Goal: Transaction & Acquisition: Obtain resource

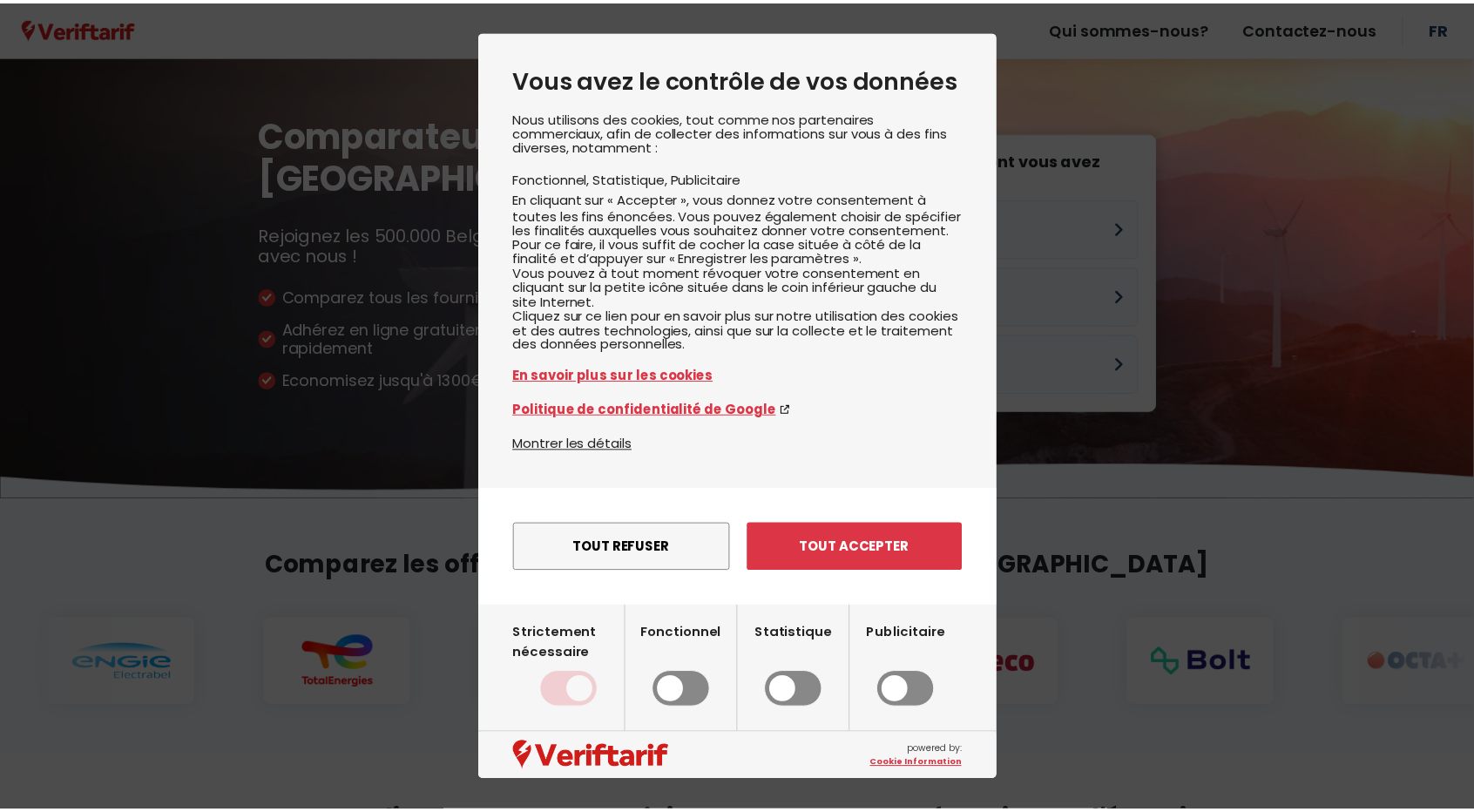
scroll to position [3766, 0]
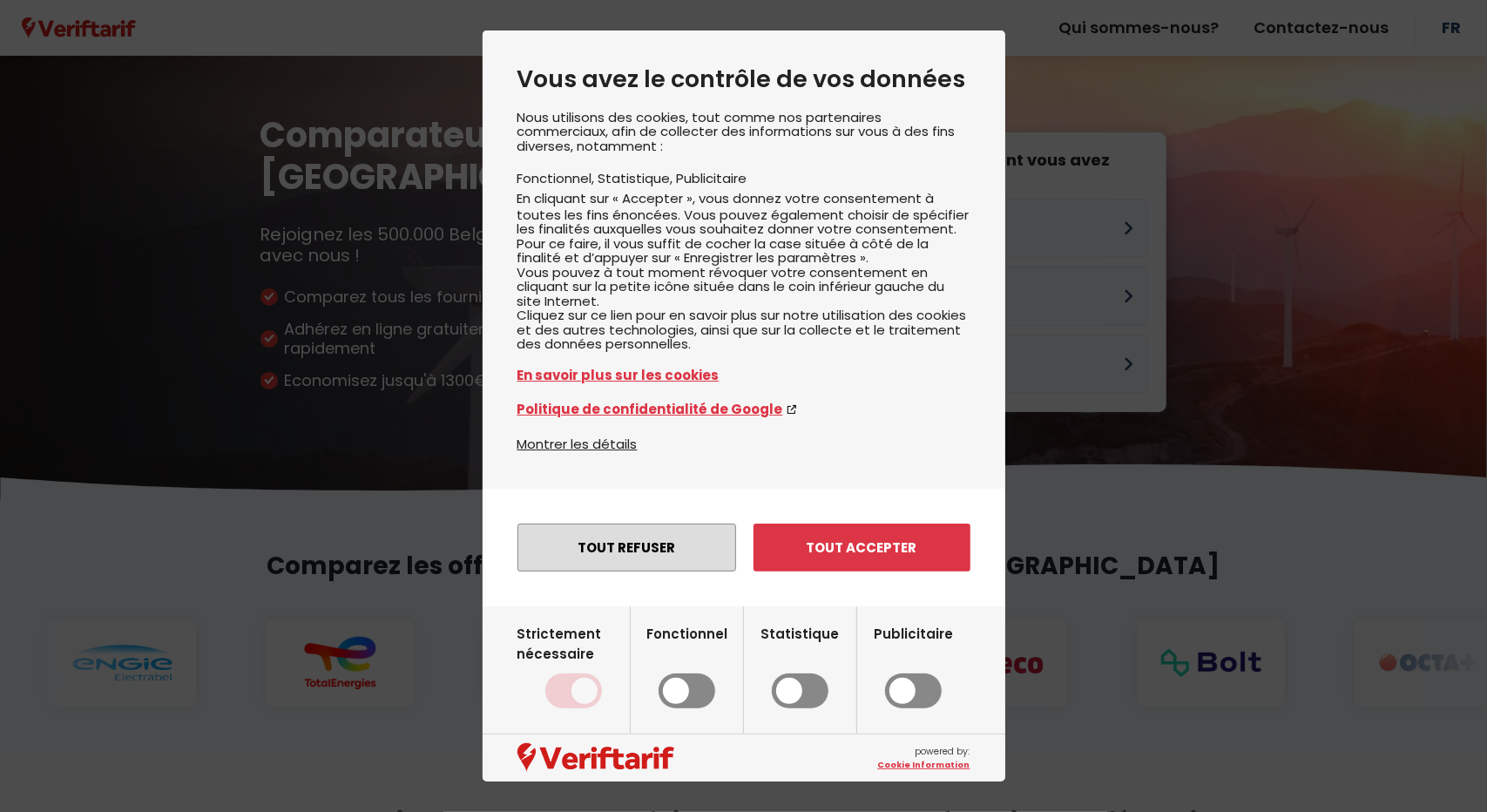
click at [639, 571] on button "Tout refuser" at bounding box center [627, 548] width 218 height 48
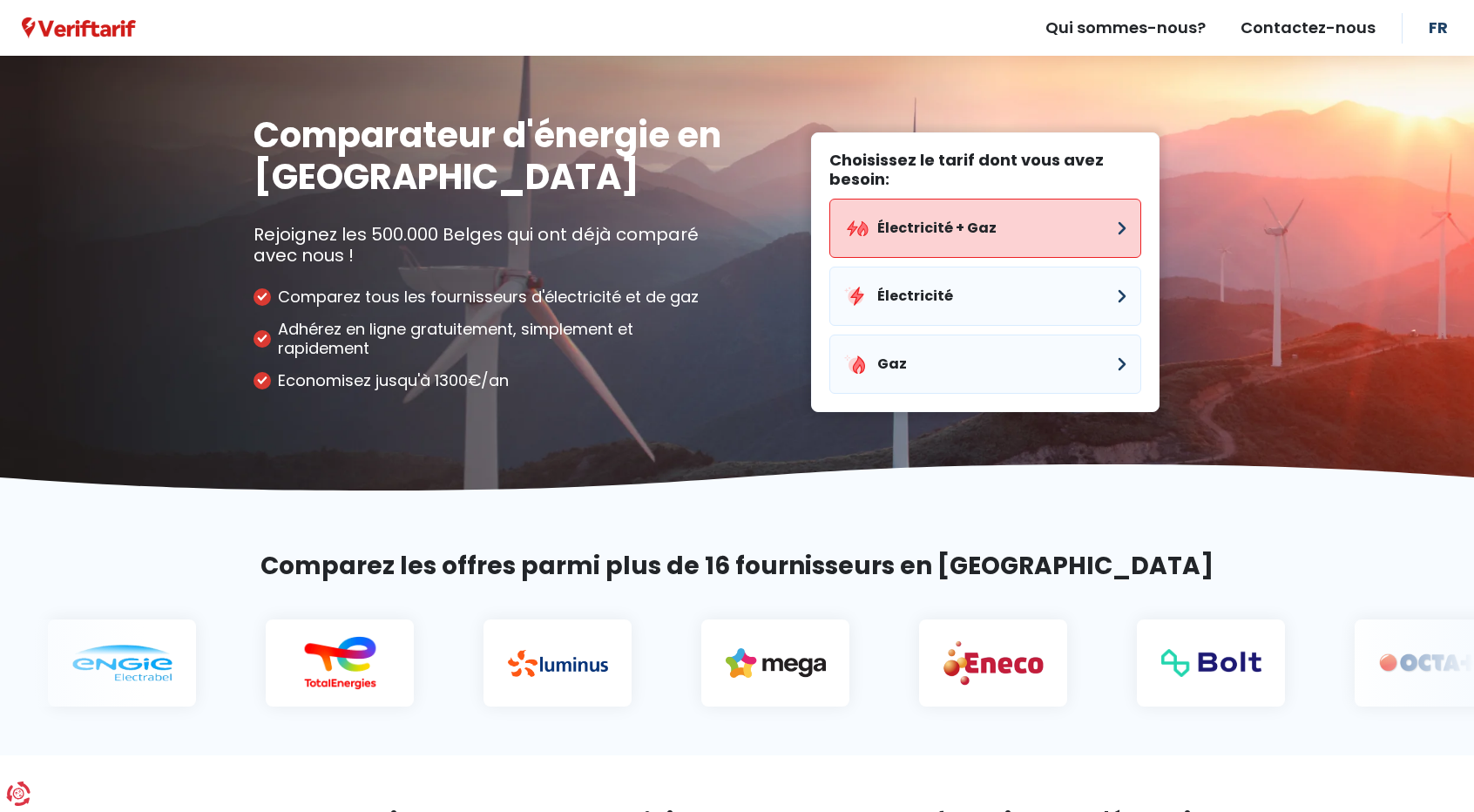
click at [1002, 227] on button "Électricité + Gaz" at bounding box center [985, 228] width 312 height 59
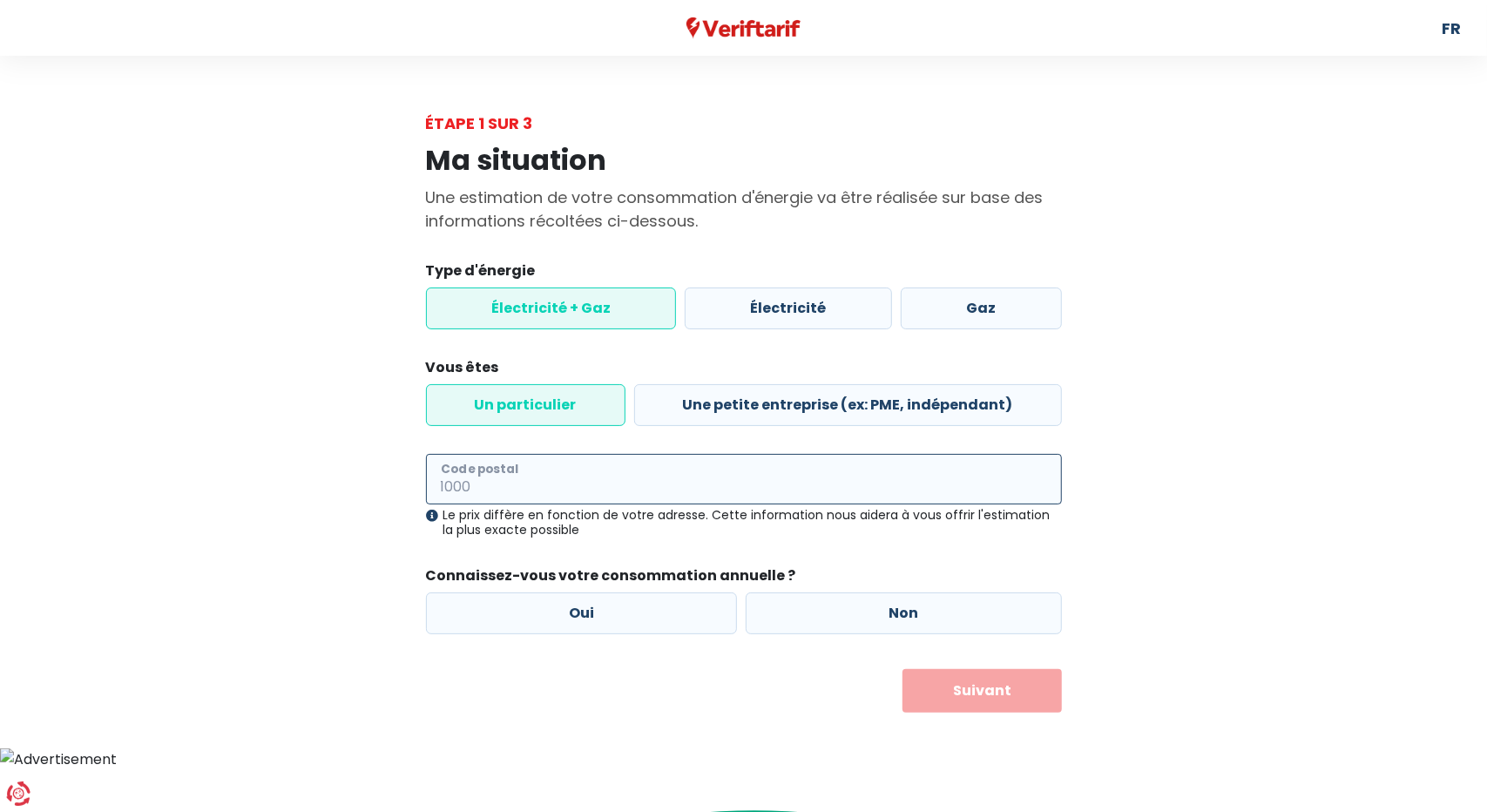
click at [647, 481] on input "Code postal" at bounding box center [744, 479] width 636 height 50
type input "1081"
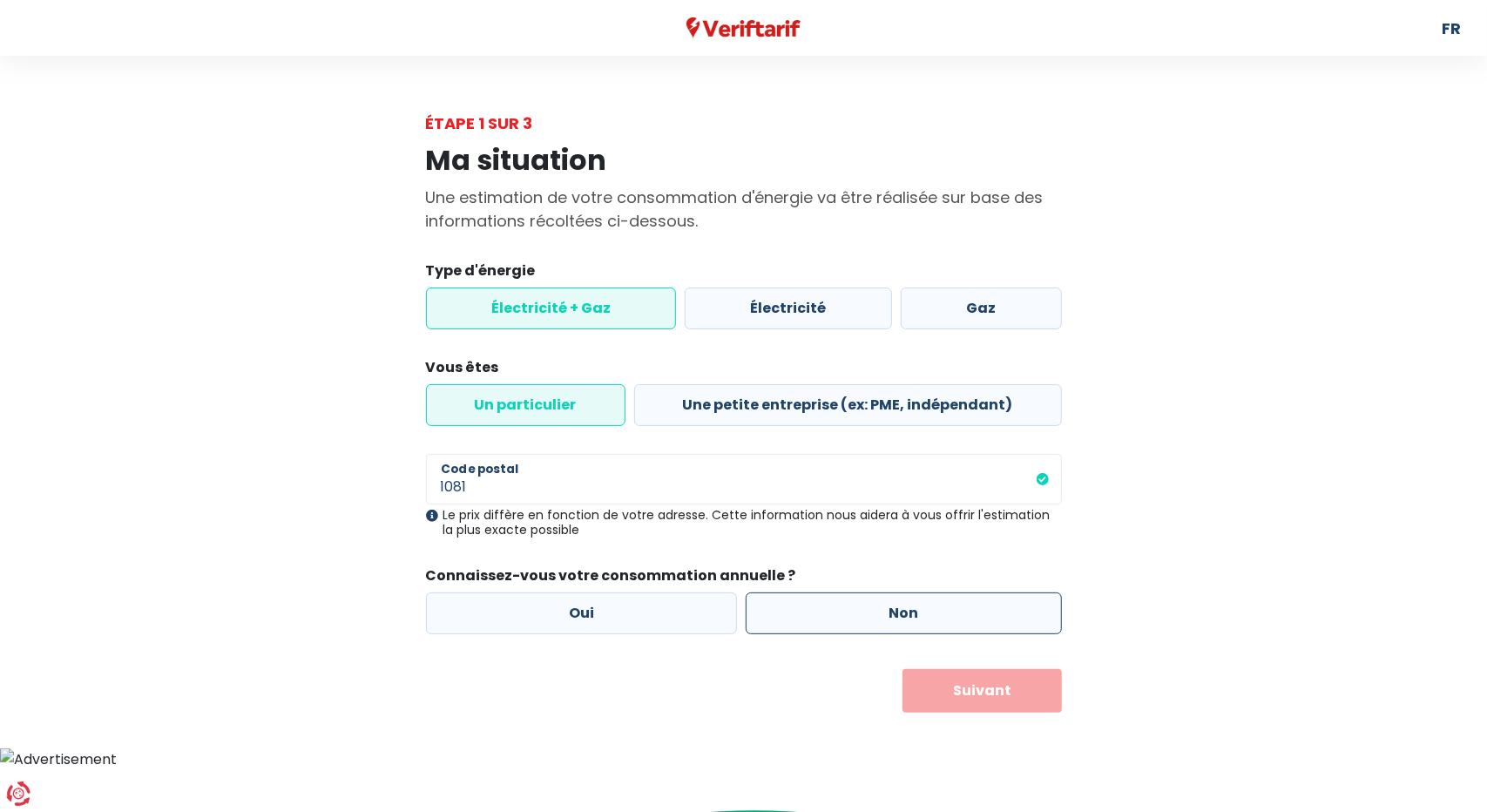
click at [884, 622] on label "Non" at bounding box center [903, 613] width 316 height 42
click at [884, 622] on input "Non" at bounding box center [903, 613] width 316 height 42
radio input "true"
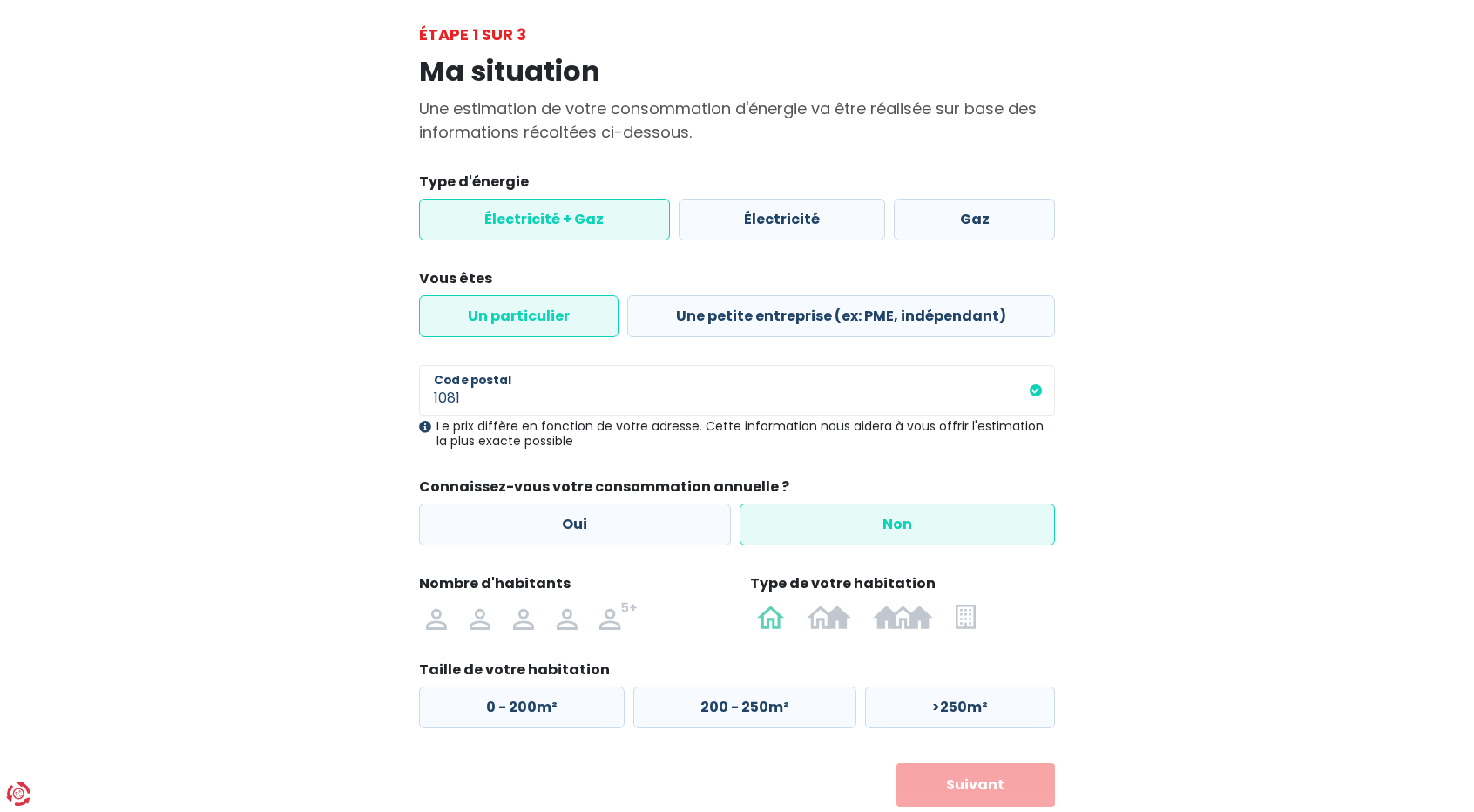
scroll to position [117, 0]
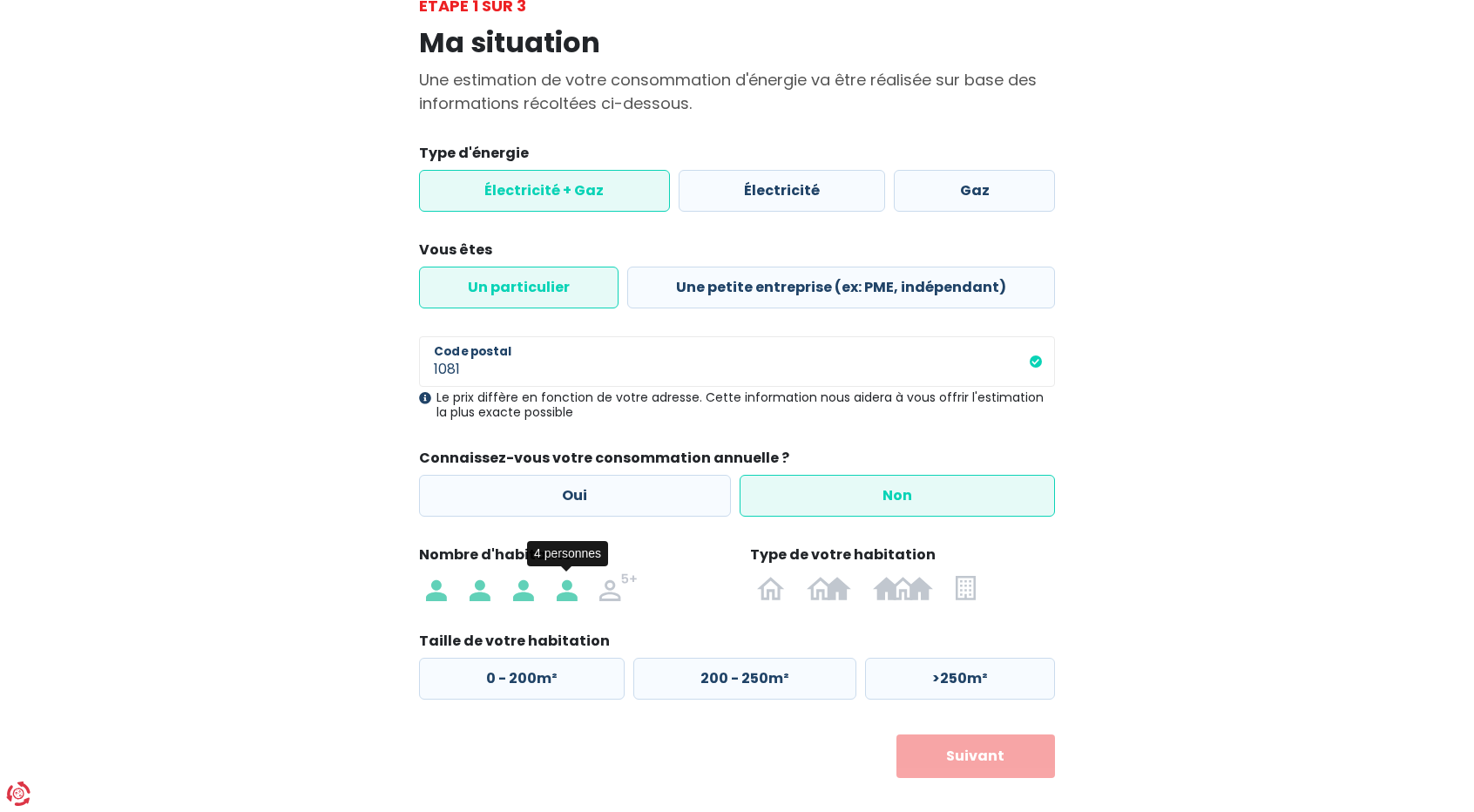
click at [558, 593] on img at bounding box center [567, 586] width 21 height 28
click at [558, 593] on input "radio" at bounding box center [567, 586] width 44 height 28
radio input "true"
click at [961, 594] on img at bounding box center [965, 586] width 20 height 28
click at [961, 594] on input "radio" at bounding box center [966, 586] width 43 height 28
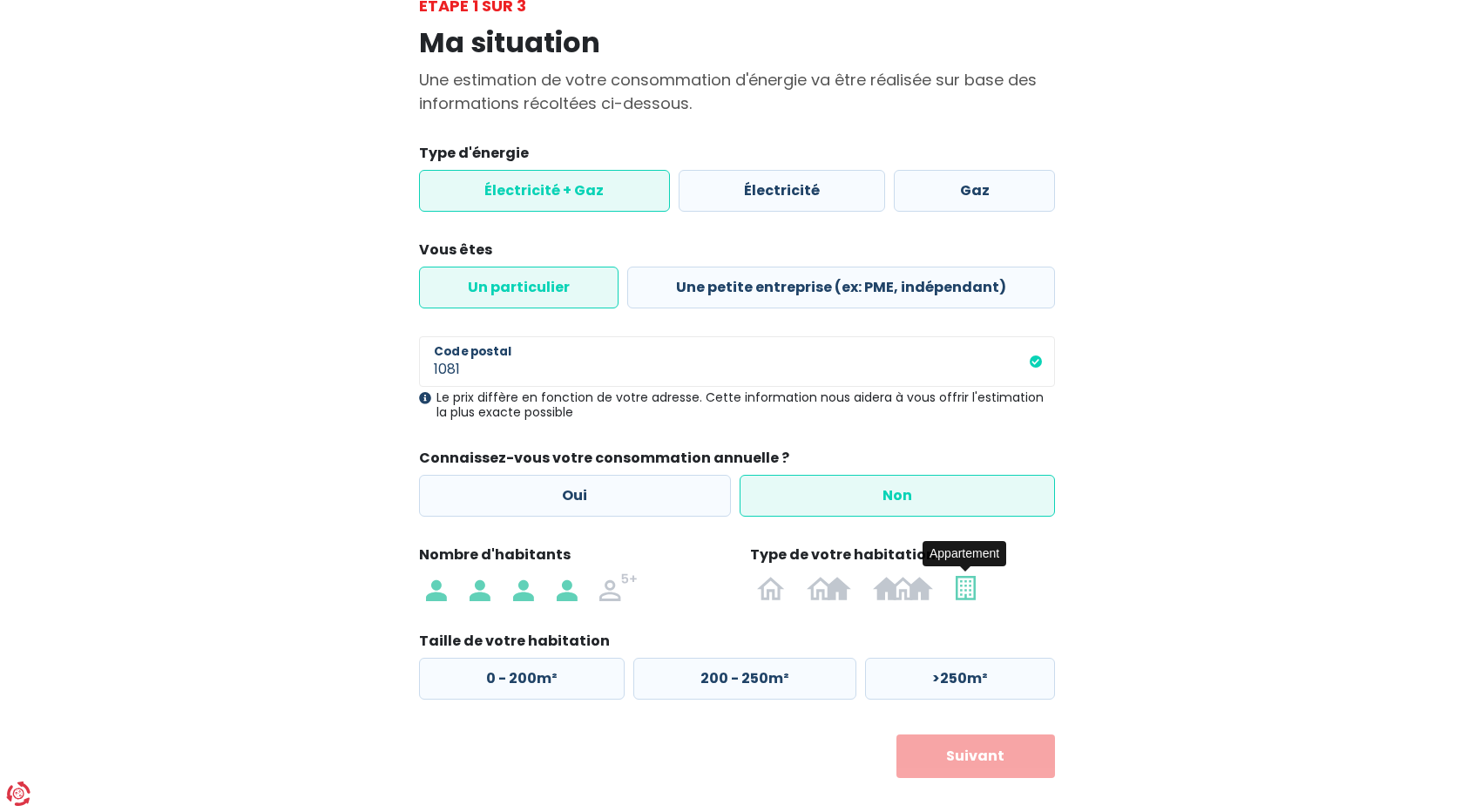
radio input "true"
click at [798, 669] on label "50 - 100m²" at bounding box center [741, 679] width 219 height 42
click at [798, 669] on input "50 - 100m²" at bounding box center [741, 679] width 219 height 42
radio input "true"
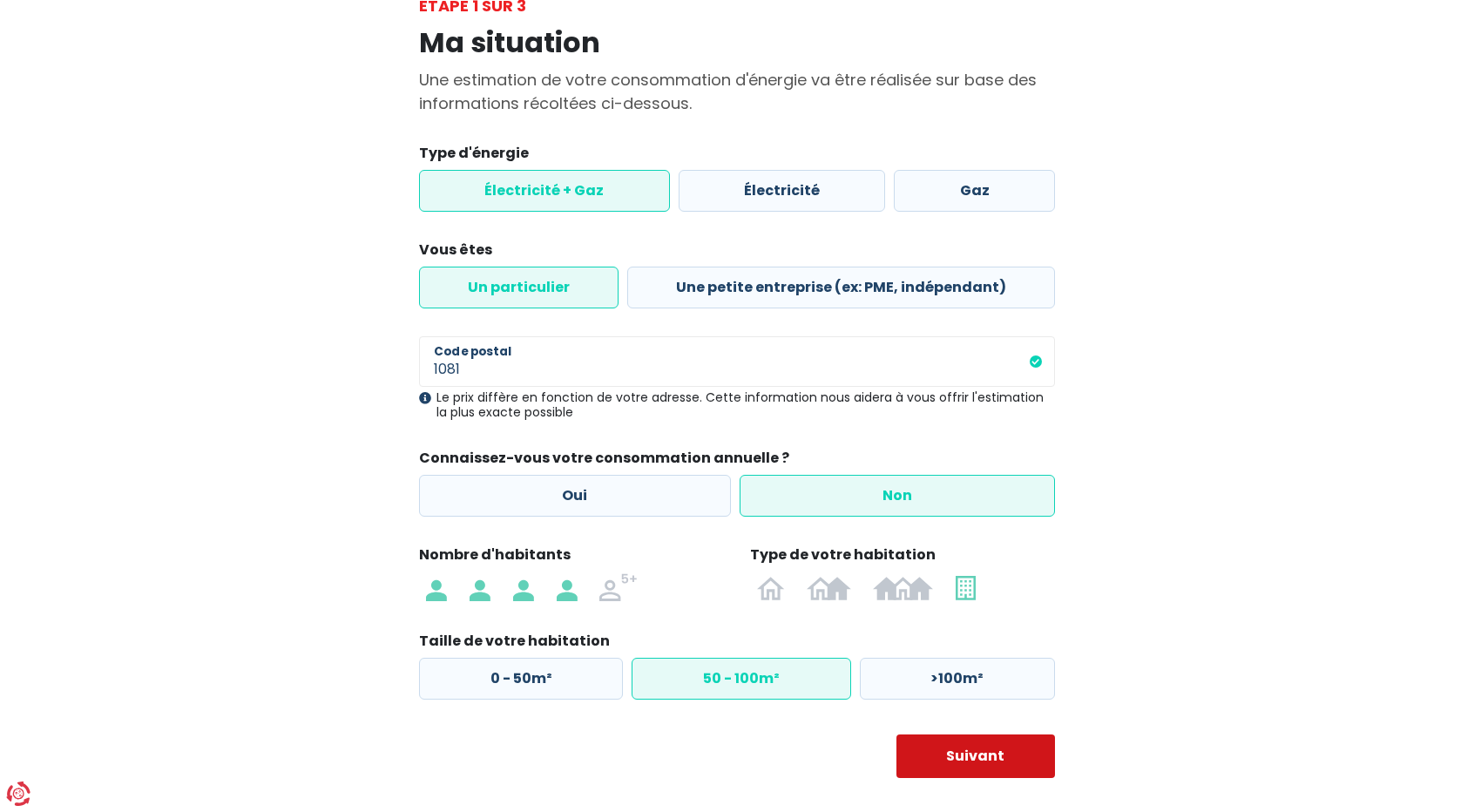
click at [938, 739] on button "Suivant" at bounding box center [976, 756] width 159 height 44
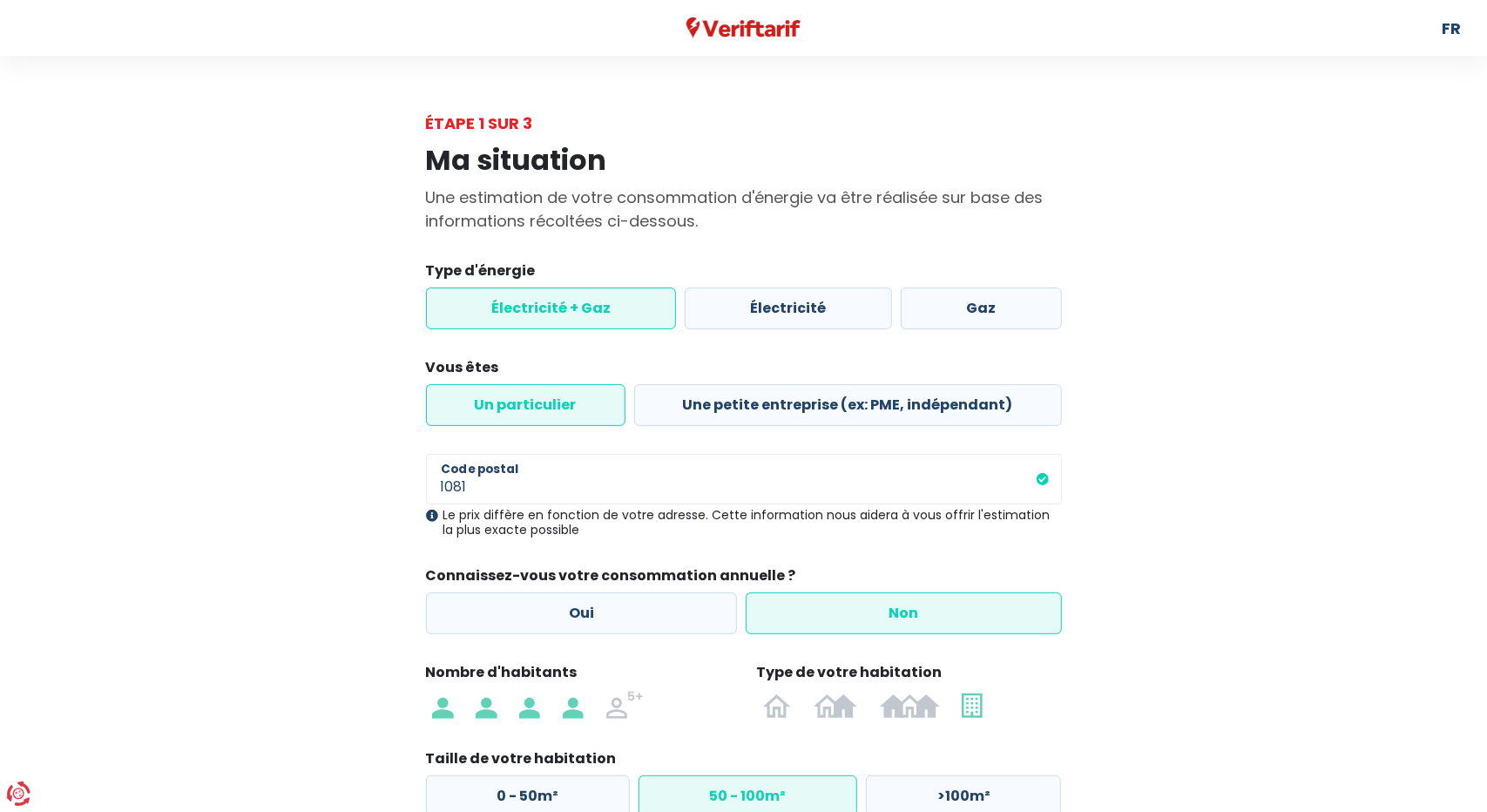
select select
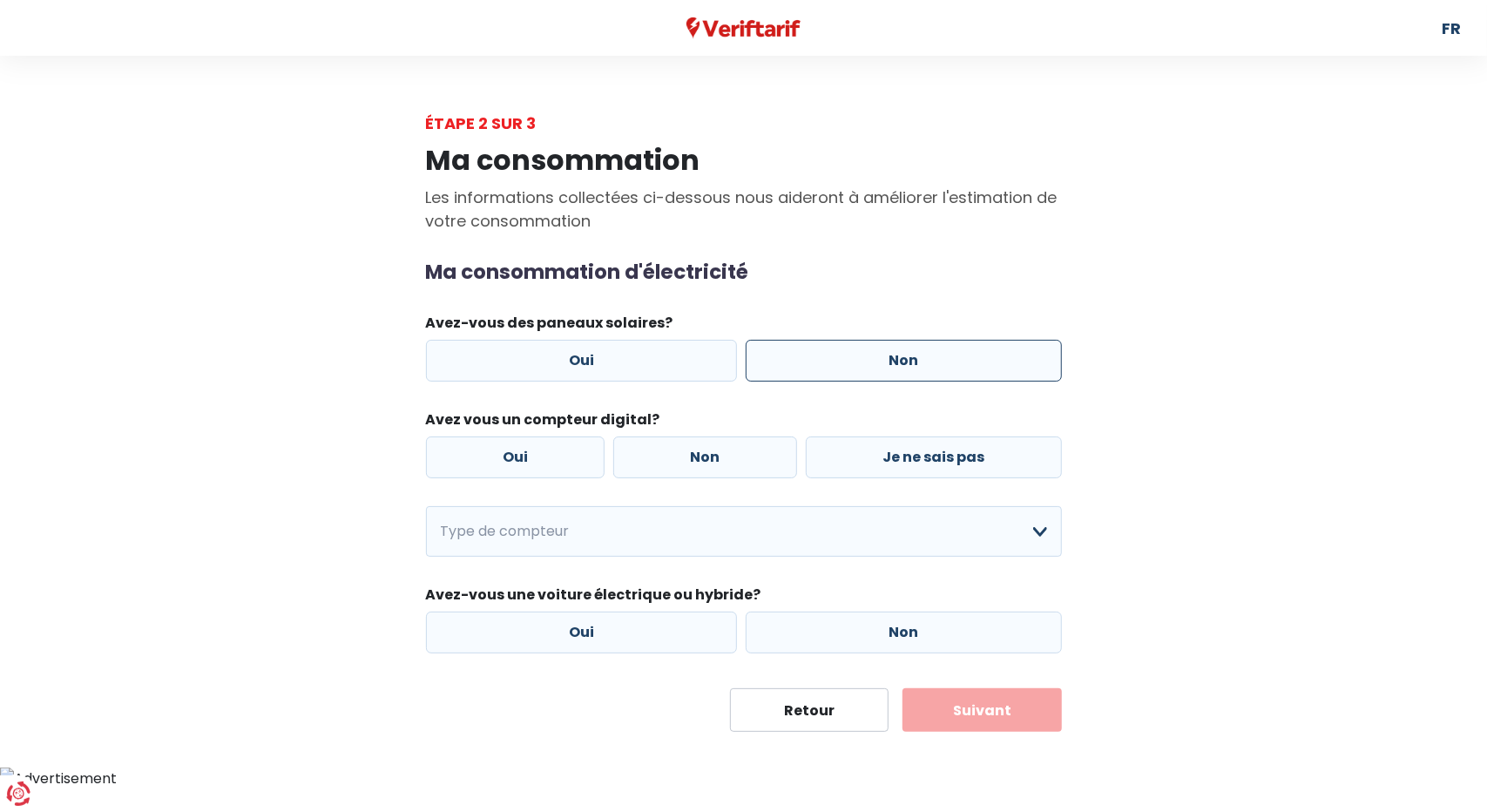
click at [882, 362] on label "Non" at bounding box center [903, 360] width 316 height 42
click at [882, 362] on input "Non" at bounding box center [903, 360] width 316 height 42
radio input "true"
click at [699, 458] on label "Non" at bounding box center [705, 457] width 184 height 42
click at [699, 458] on input "Non" at bounding box center [705, 457] width 184 height 42
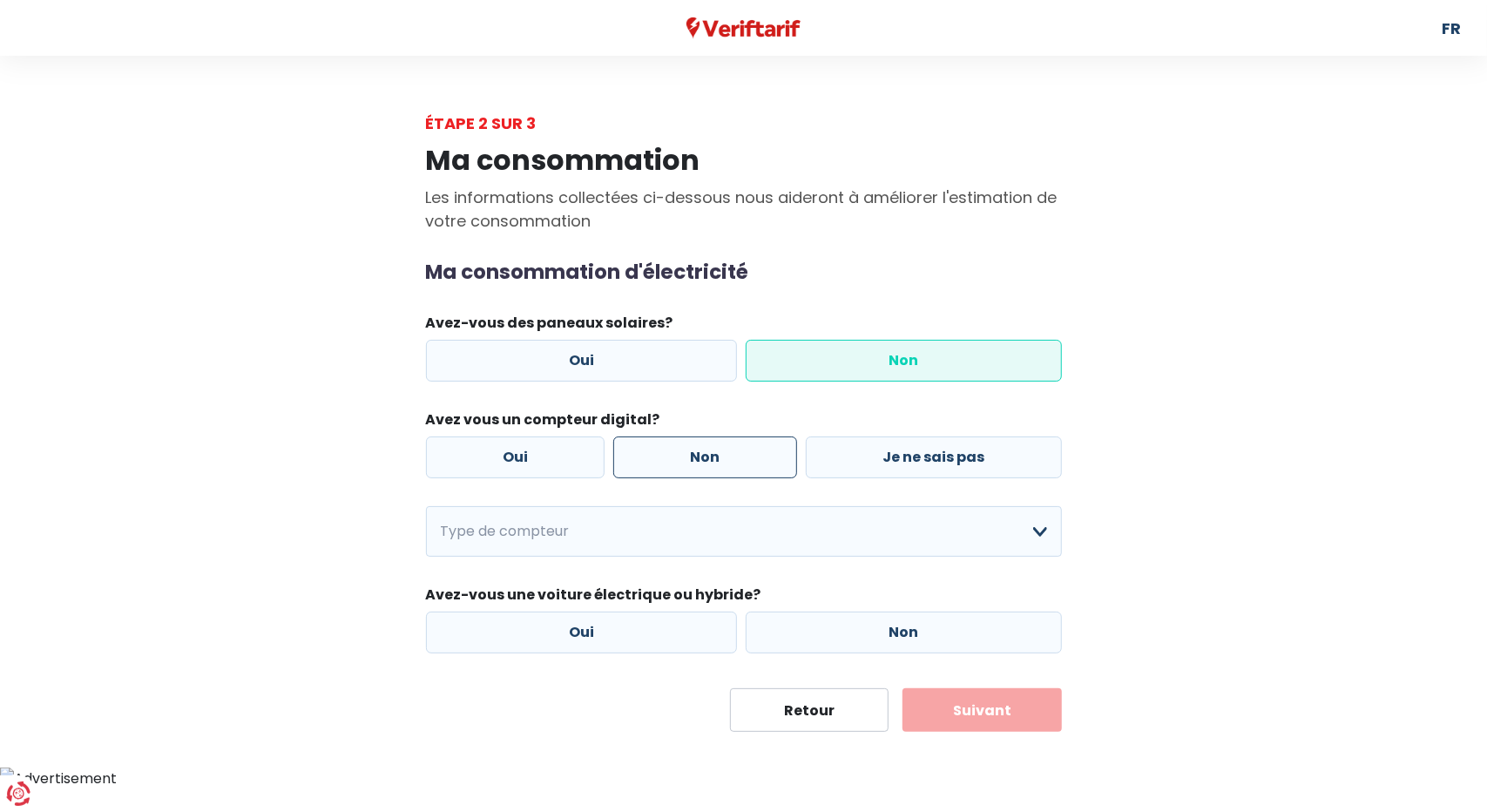
radio input "true"
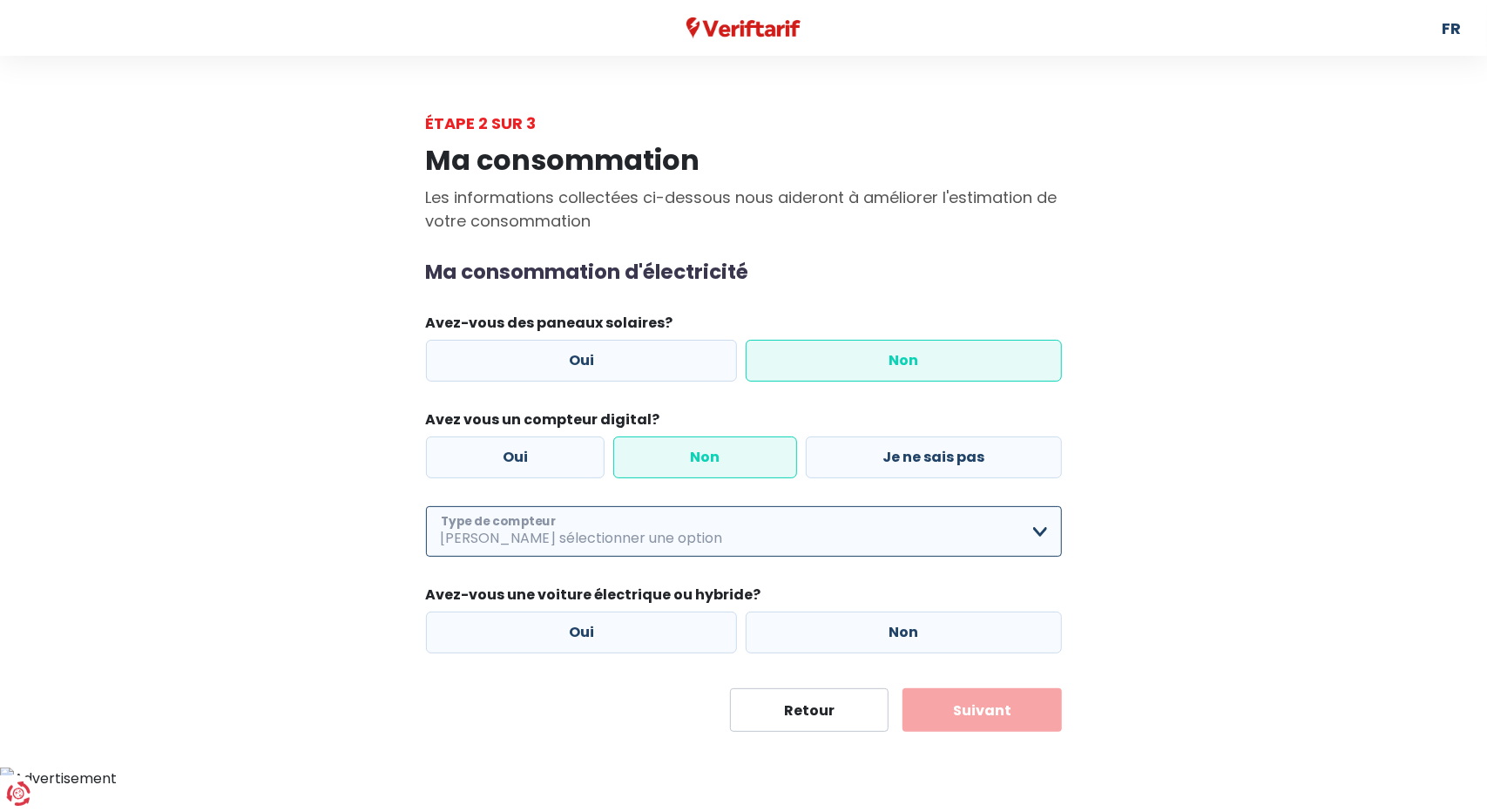
click at [836, 543] on select "Mono-horaire Bi-horaire Mono-horaire + exclusif nuit Bi-horaire + exclusif nuit…" at bounding box center [744, 531] width 636 height 50
select select "day_single_rate"
click at [426, 506] on select "Mono-horaire Bi-horaire Mono-horaire + exclusif nuit Bi-horaire + exclusif nuit…" at bounding box center [744, 531] width 636 height 50
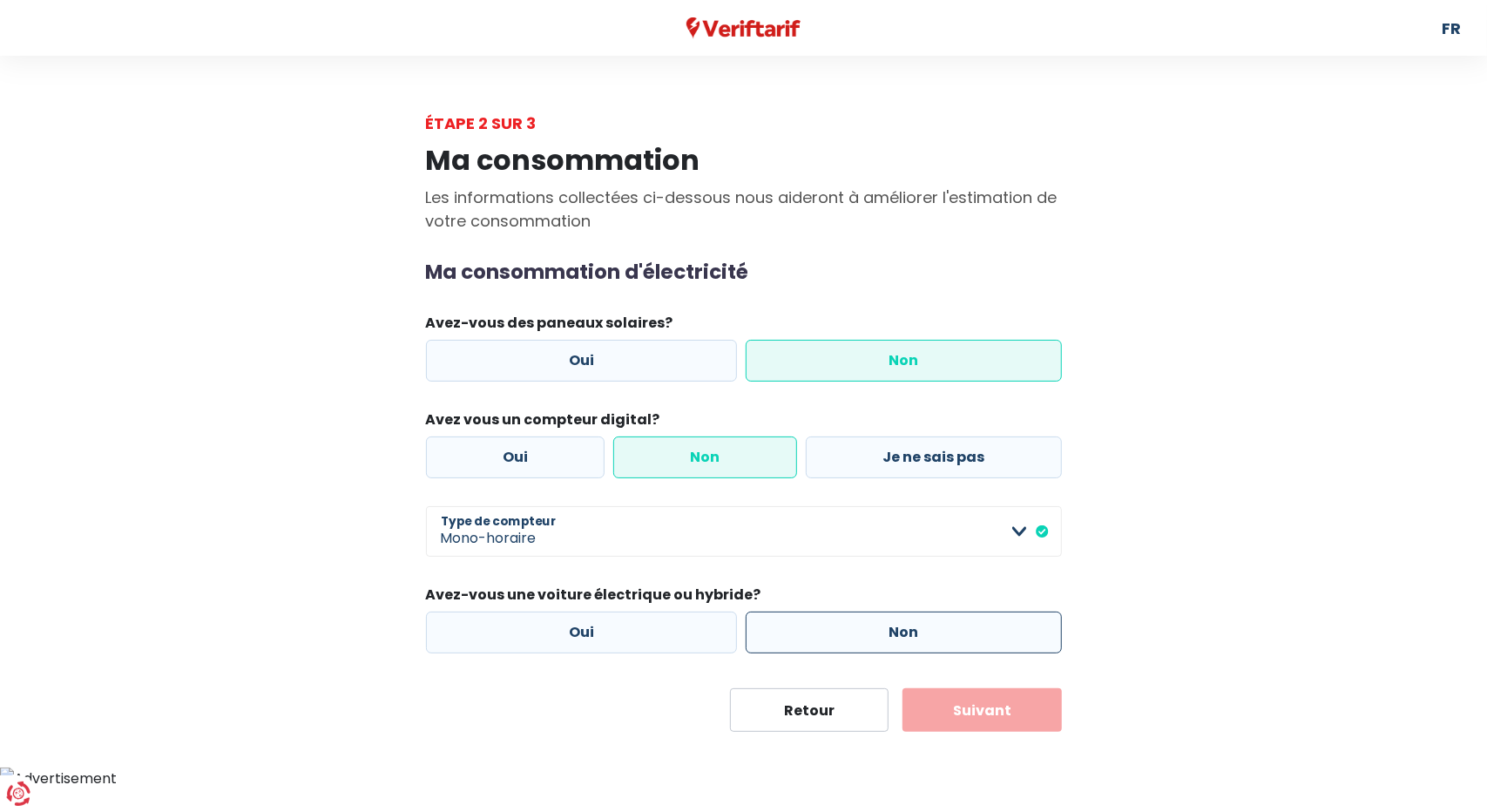
click at [901, 638] on label "Non" at bounding box center [903, 632] width 316 height 42
click at [901, 638] on input "Non" at bounding box center [903, 632] width 316 height 42
radio input "true"
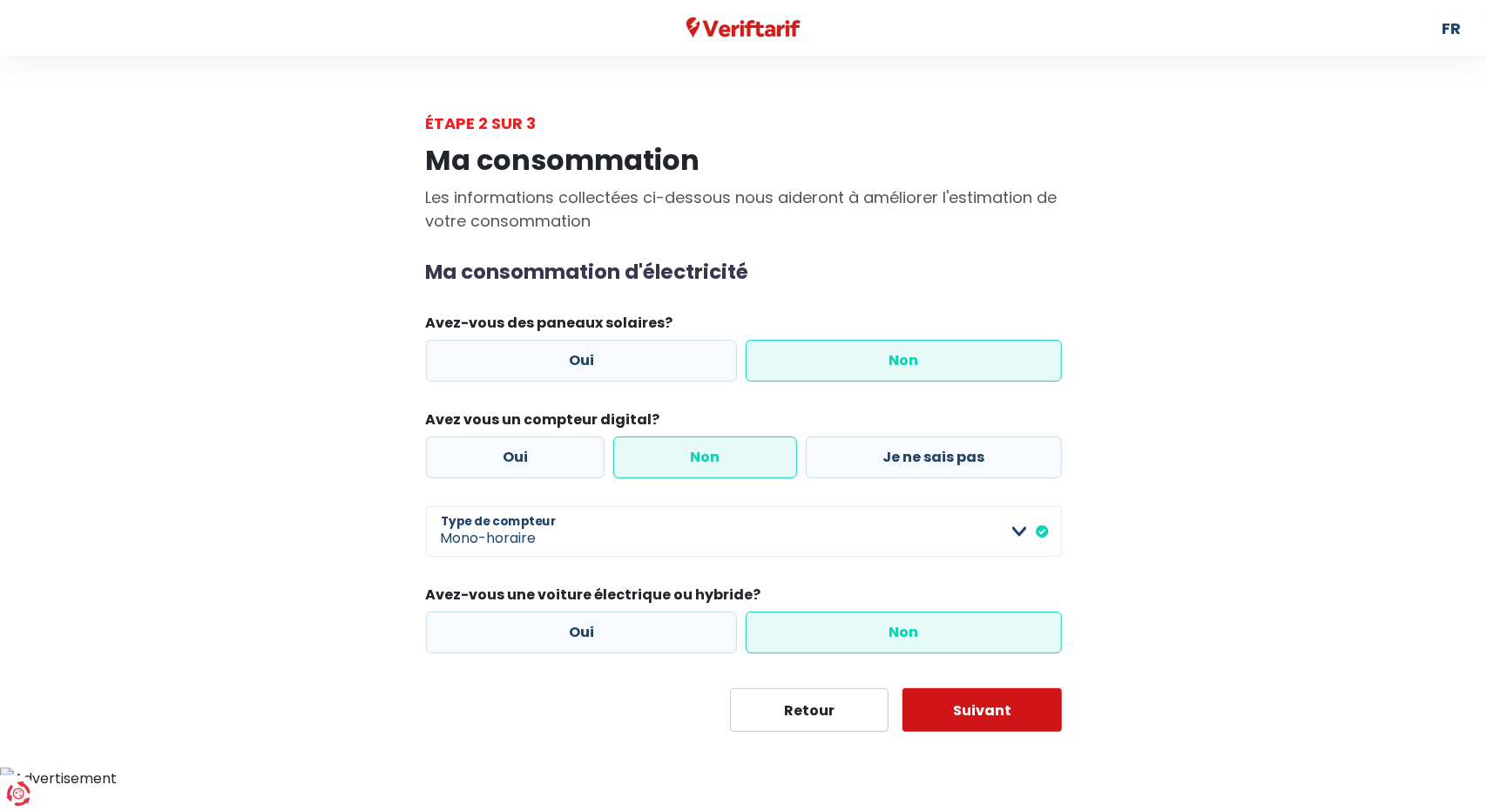
click at [981, 708] on button "Suivant" at bounding box center [982, 710] width 159 height 44
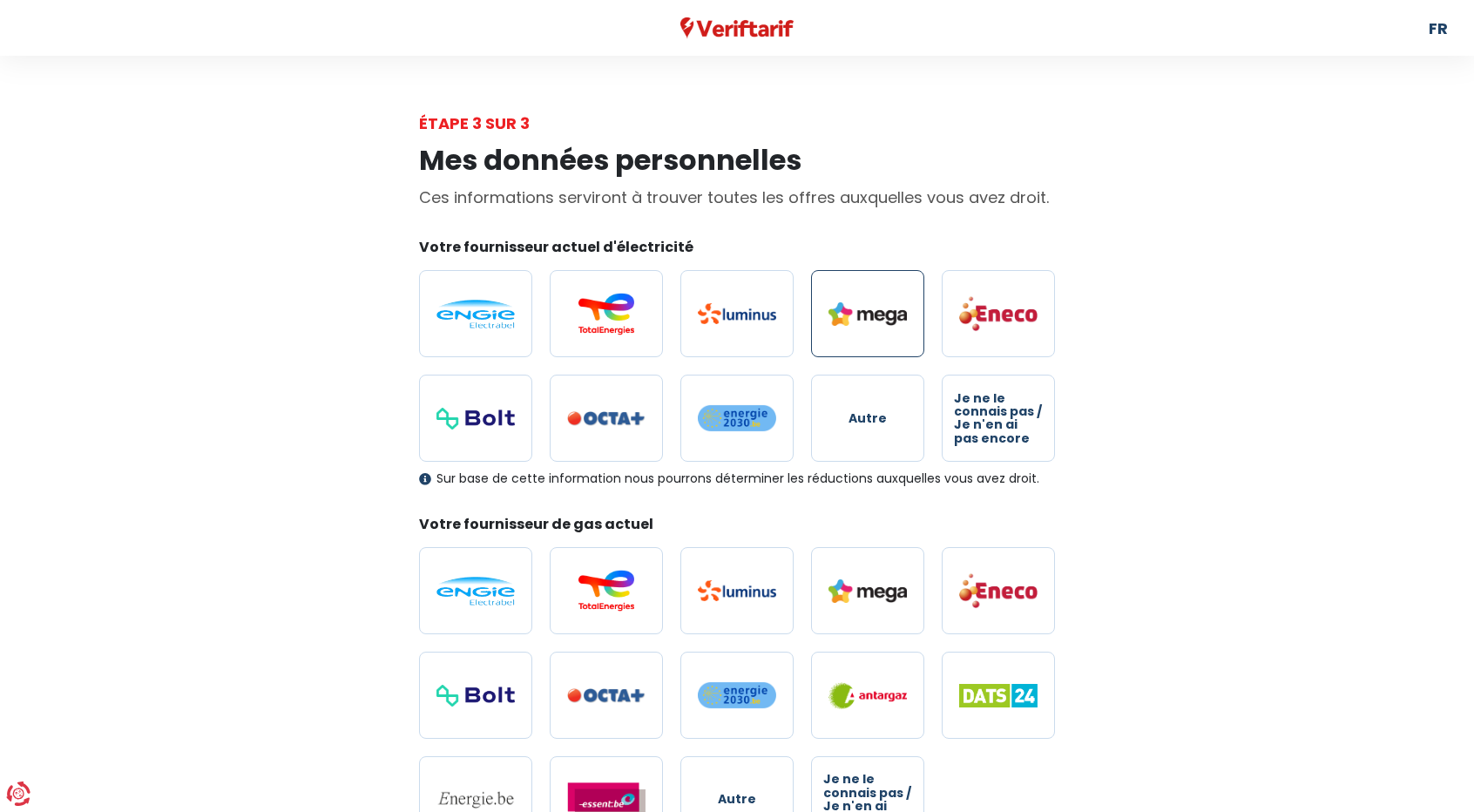
click at [854, 306] on img at bounding box center [868, 314] width 79 height 23
click at [854, 306] on input "radio" at bounding box center [868, 313] width 113 height 87
radio input "true"
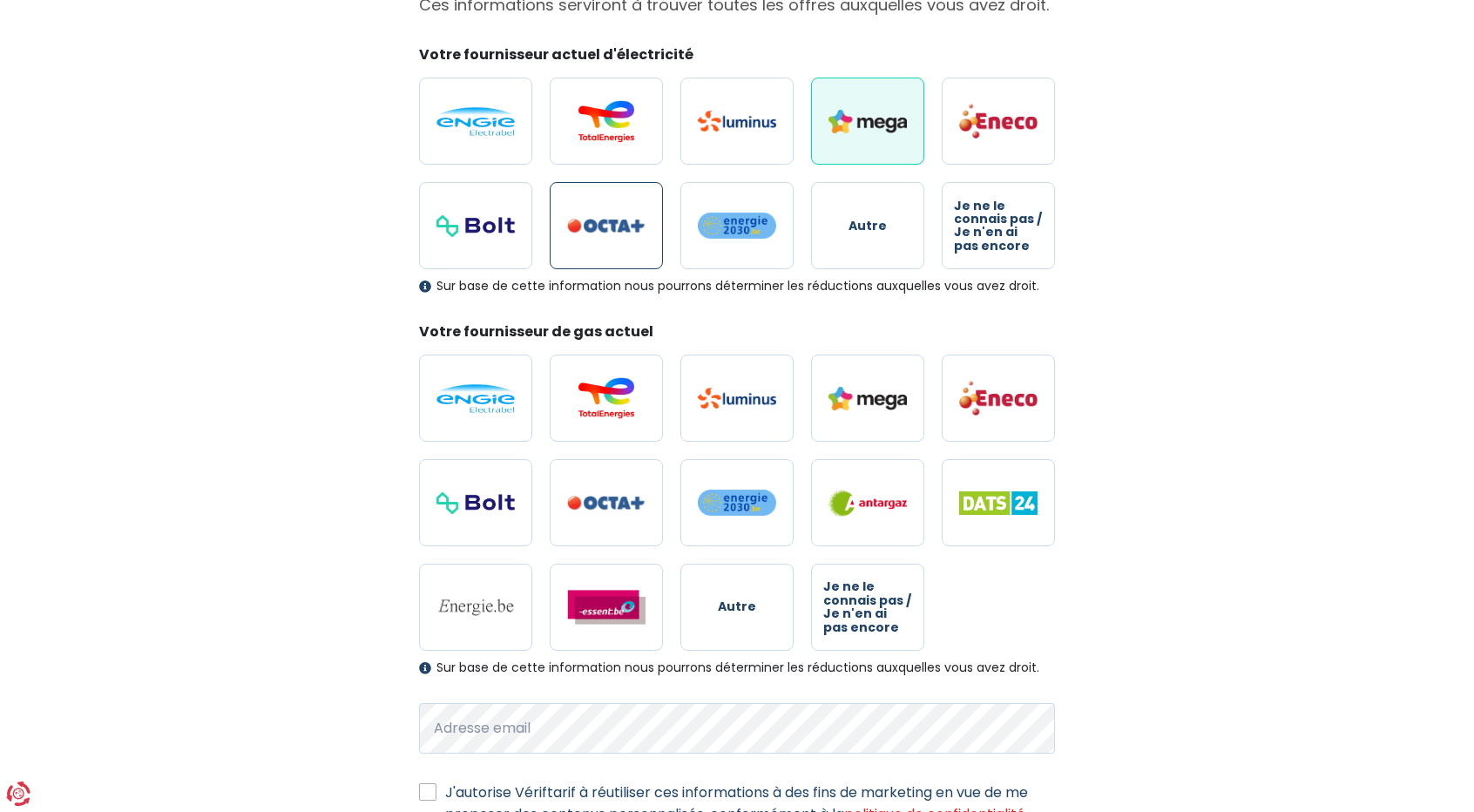
scroll to position [261, 0]
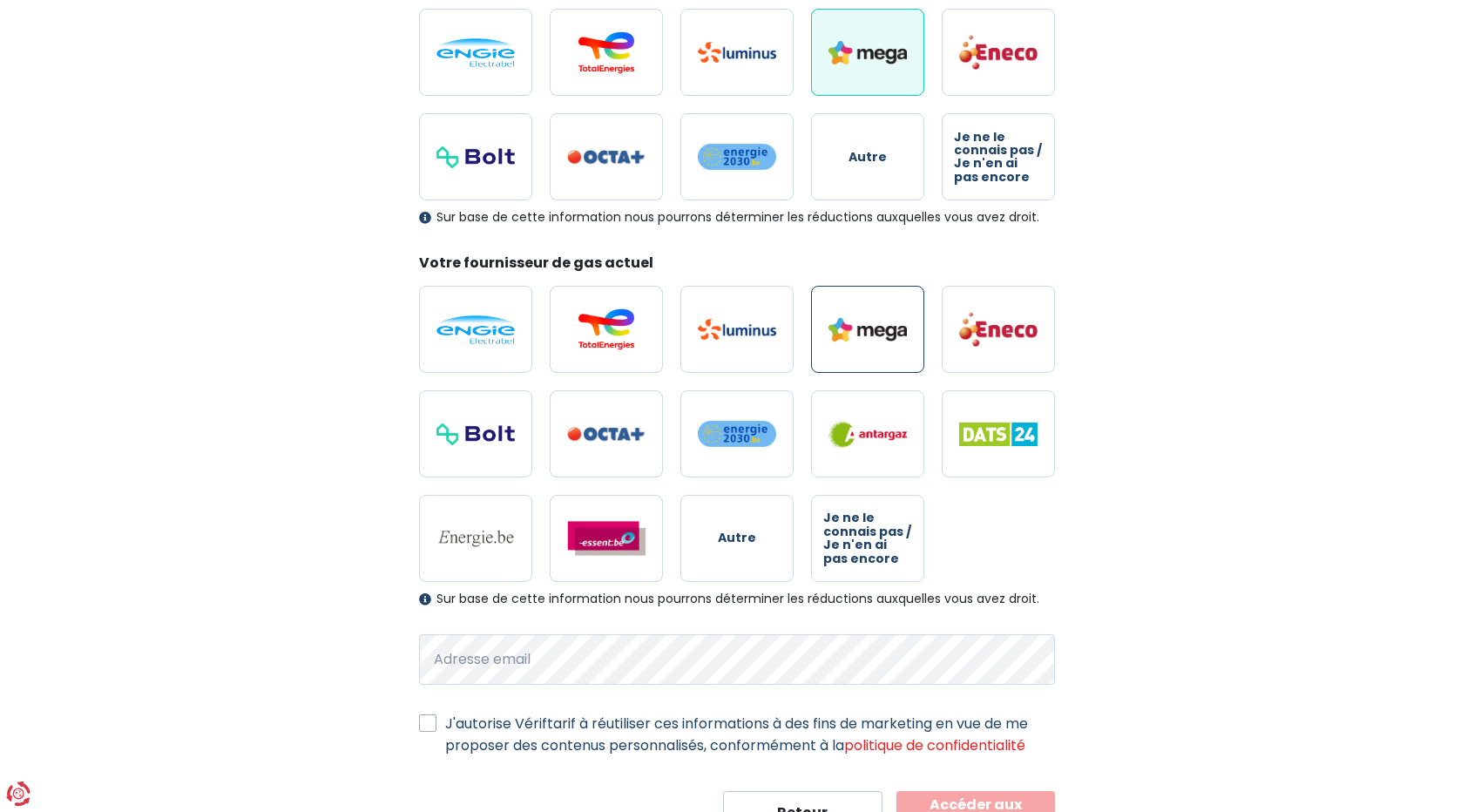
click at [853, 346] on label at bounding box center [868, 329] width 113 height 87
click at [853, 346] on input "radio" at bounding box center [868, 329] width 113 height 87
radio input "true"
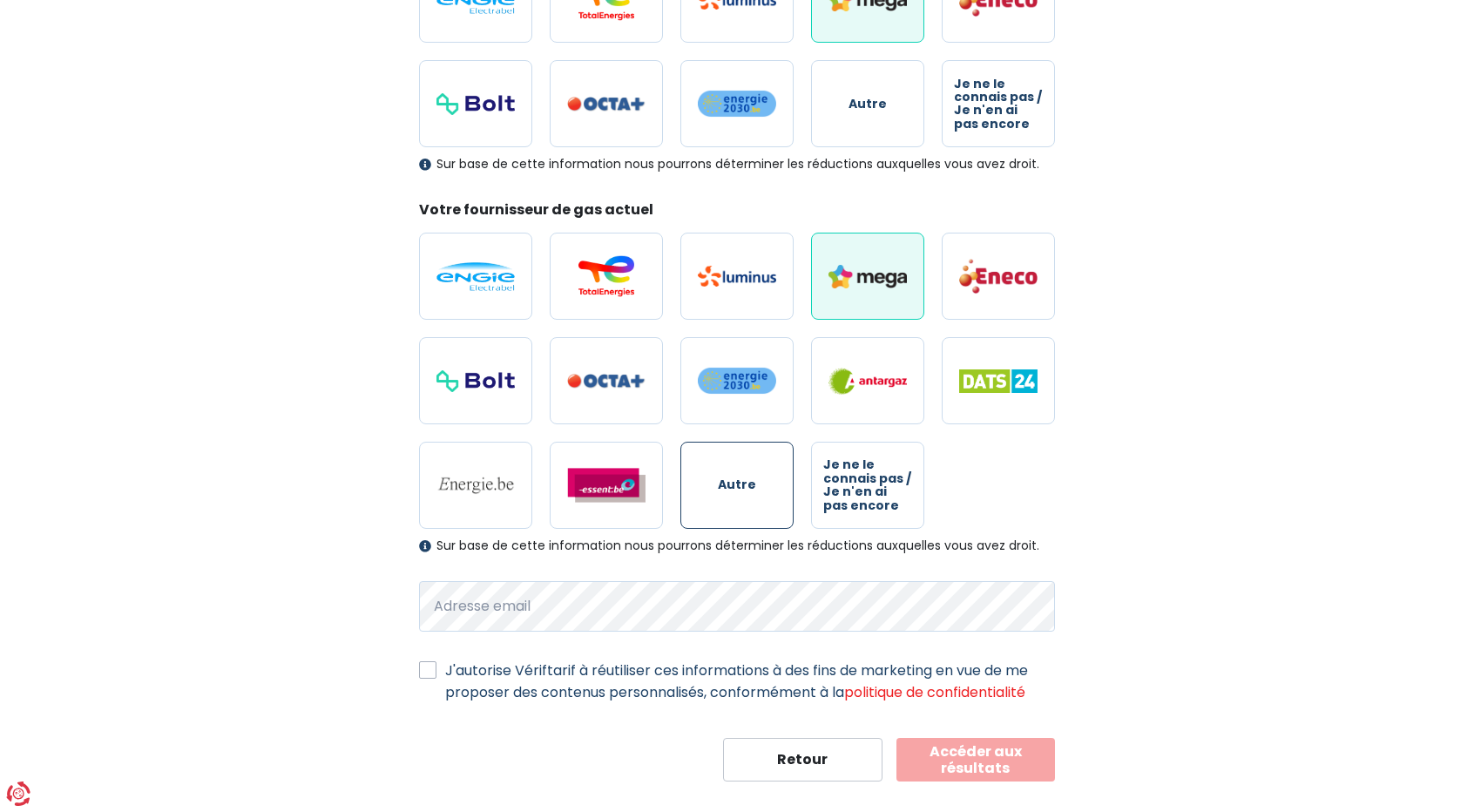
scroll to position [315, 0]
click at [372, 585] on div "Mes données personnelles Ces informations serviront à trouver toutes les offres…" at bounding box center [737, 300] width 993 height 961
